Goal: Check status: Check status

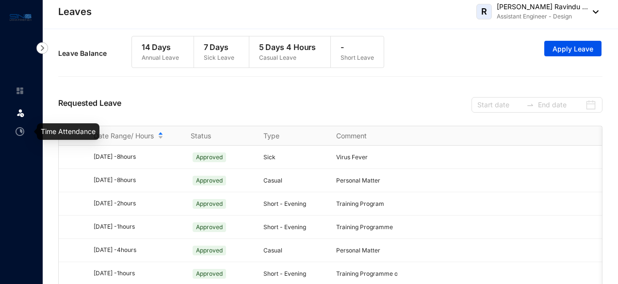
click at [22, 135] on img at bounding box center [20, 131] width 9 height 9
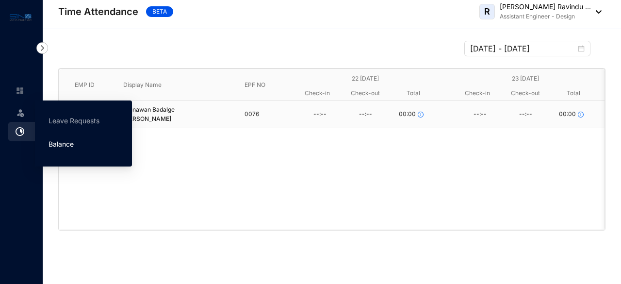
drag, startPoint x: 62, startPoint y: 146, endPoint x: 56, endPoint y: 144, distance: 6.1
click at [62, 146] on link "Balance" at bounding box center [61, 144] width 25 height 8
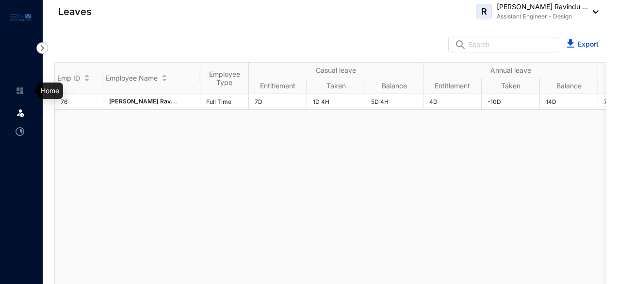
click at [22, 93] on img at bounding box center [20, 90] width 9 height 9
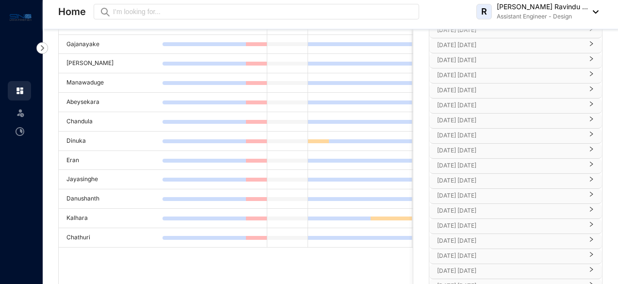
scroll to position [146, 0]
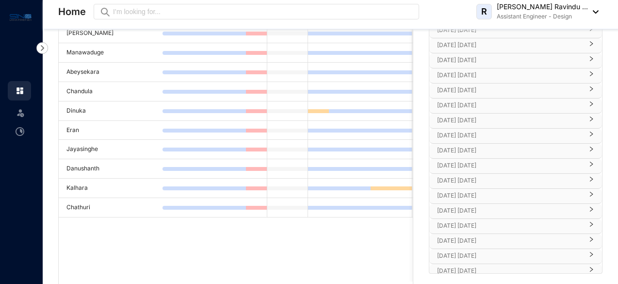
click at [464, 74] on p "[DATE] [DATE]" at bounding box center [510, 75] width 146 height 10
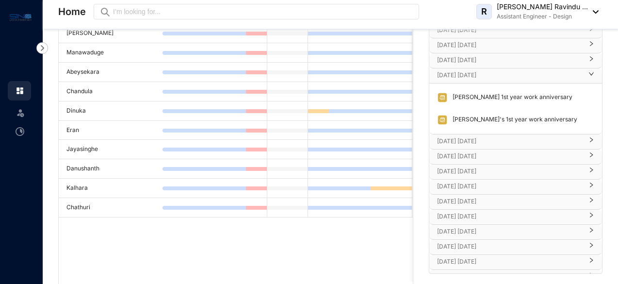
click at [464, 74] on p "[DATE] [DATE]" at bounding box center [510, 75] width 146 height 10
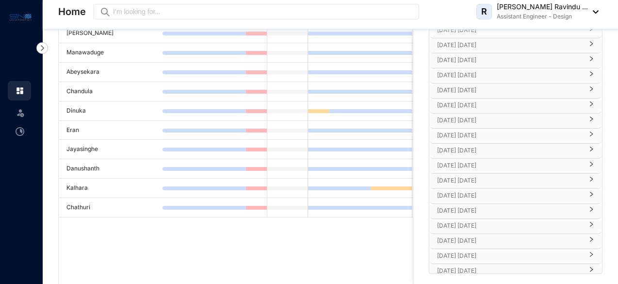
scroll to position [122, 0]
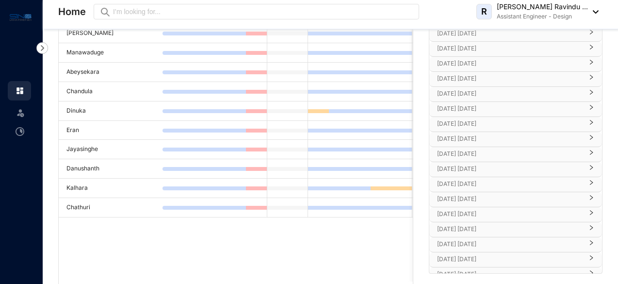
click at [459, 119] on p "[DATE] [DATE]" at bounding box center [510, 124] width 146 height 10
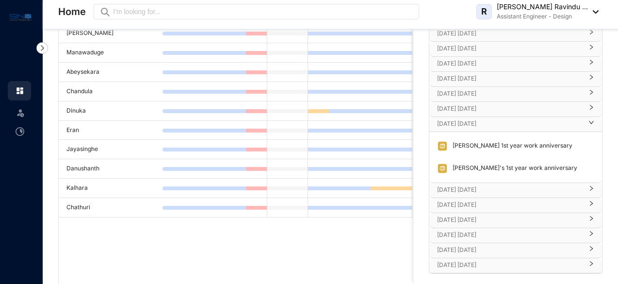
click at [459, 119] on p "[DATE] [DATE]" at bounding box center [510, 124] width 146 height 10
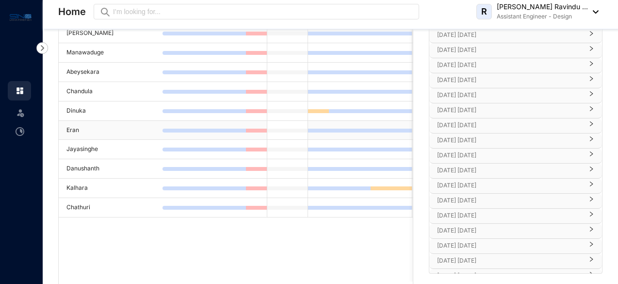
scroll to position [0, 0]
